Goal: Transaction & Acquisition: Obtain resource

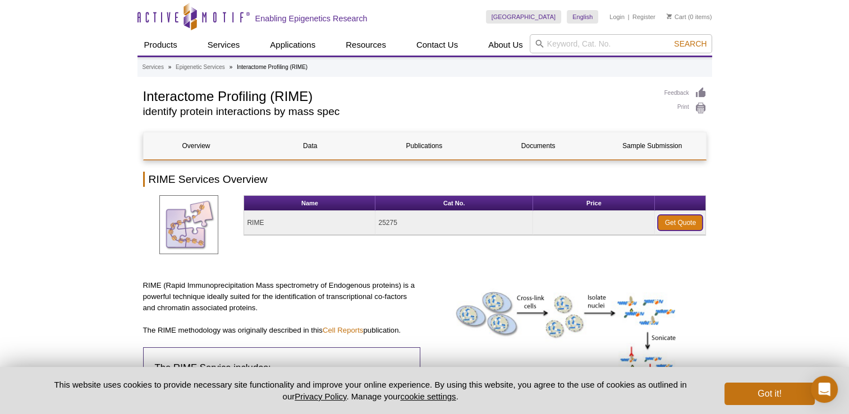
click at [678, 221] on link "Get Quote" at bounding box center [680, 223] width 45 height 16
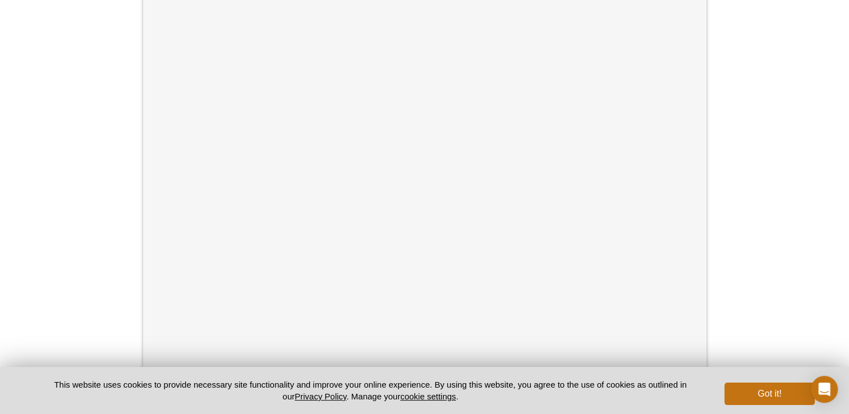
scroll to position [250, 0]
click at [792, 131] on div "Active Motif Logo Enabling Epigenetics Research 0 Search Skip to content Active…" at bounding box center [424, 204] width 849 height 908
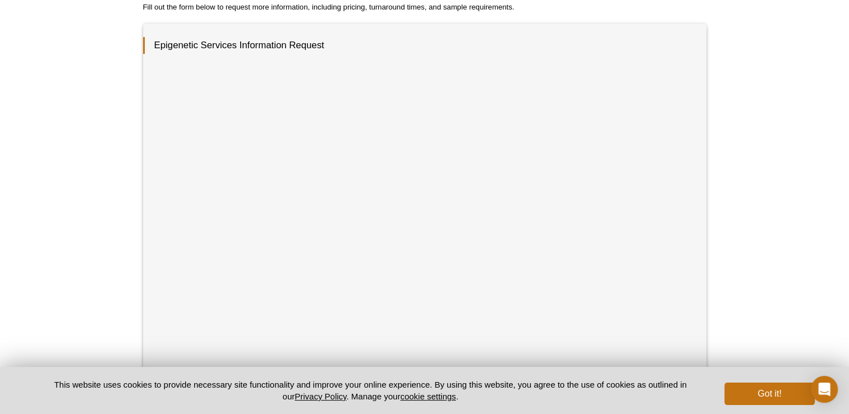
scroll to position [170, 0]
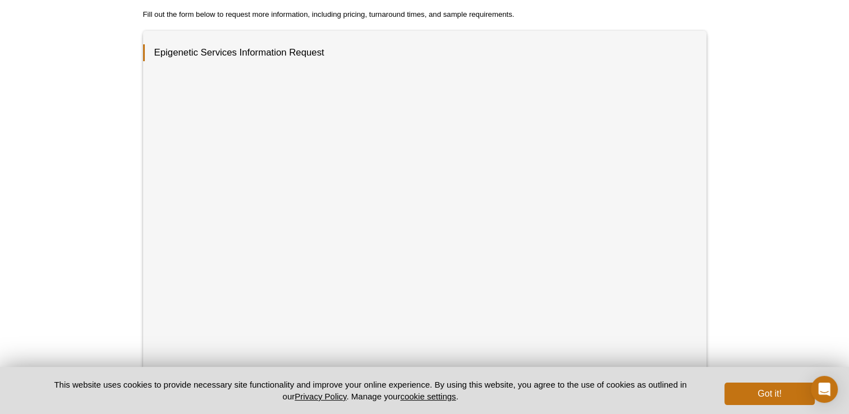
click at [743, 151] on div "Active Motif Logo Enabling Epigenetics Research 0 Search Skip to content Active…" at bounding box center [424, 284] width 849 height 908
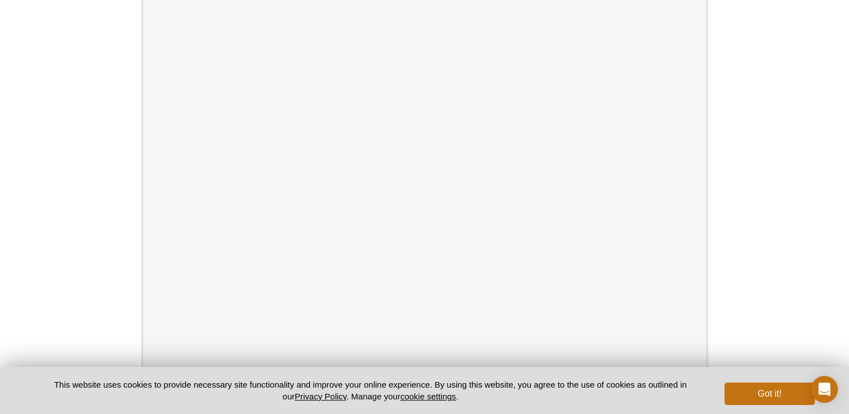
scroll to position [287, 0]
